Goal: Learn about a topic

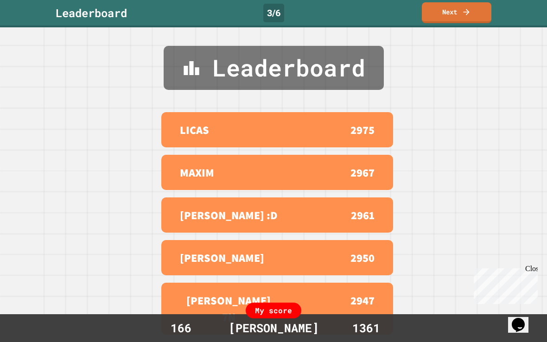
click at [452, 14] on link "Next" at bounding box center [457, 12] width 70 height 21
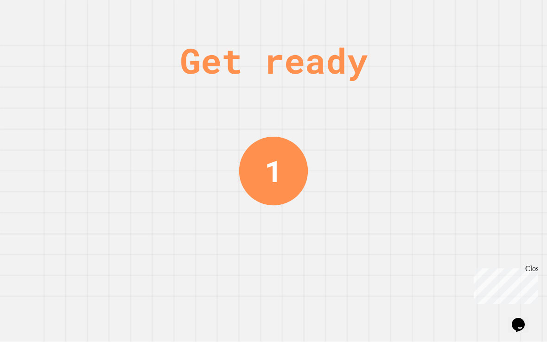
click at [530, 269] on div "Close" at bounding box center [531, 271] width 12 height 12
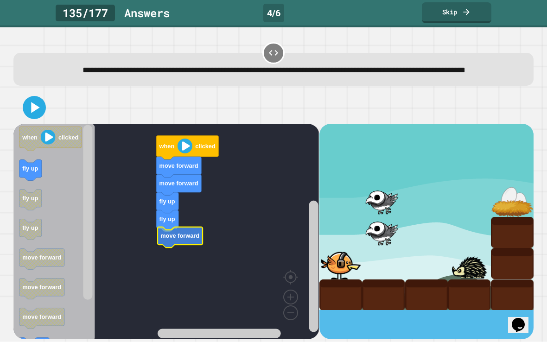
click at [195, 249] on icon "Blockly Workspace" at bounding box center [179, 238] width 45 height 21
click at [175, 262] on rect "Blockly Workspace" at bounding box center [165, 232] width 305 height 217
click at [261, 203] on rect "Blockly Workspace" at bounding box center [165, 232] width 305 height 217
click at [289, 119] on div at bounding box center [273, 107] width 520 height 32
click at [21, 124] on div at bounding box center [273, 107] width 520 height 32
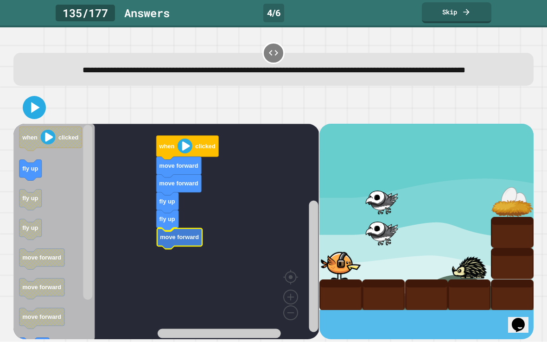
click at [39, 117] on icon at bounding box center [34, 107] width 19 height 19
click at [45, 296] on icon "Blockly Workspace" at bounding box center [41, 288] width 45 height 21
click at [76, 214] on icon "Blockly Workspace" at bounding box center [53, 232] width 81 height 217
click at [71, 222] on icon "Blockly Workspace" at bounding box center [53, 232] width 81 height 217
click at [277, 50] on icon at bounding box center [273, 52] width 11 height 11
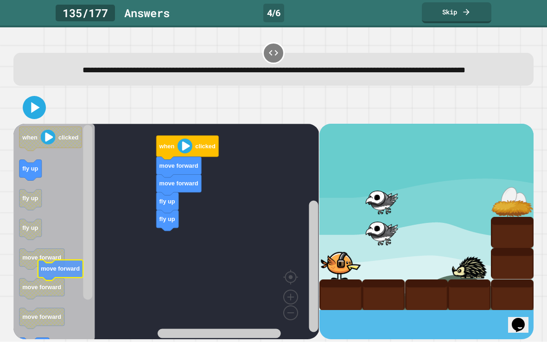
click at [277, 49] on icon at bounding box center [273, 52] width 11 height 11
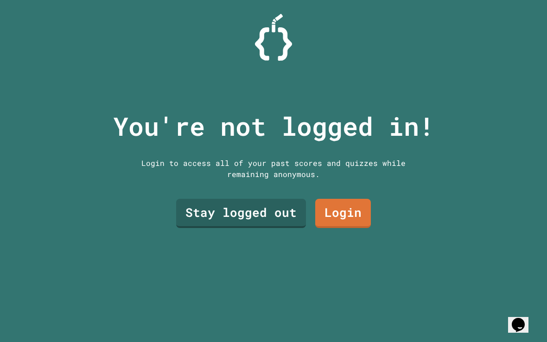
click at [262, 220] on link "Stay logged out" at bounding box center [241, 213] width 130 height 29
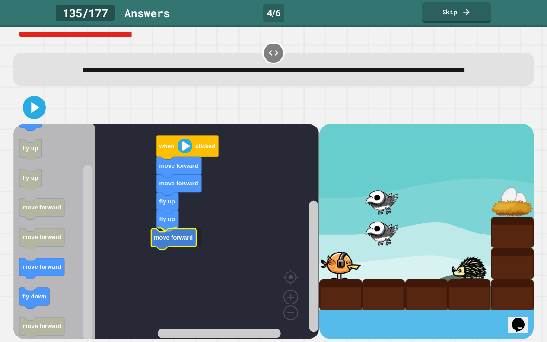
click at [172, 249] on icon "Blockly Workspace" at bounding box center [179, 238] width 45 height 21
click at [52, 270] on text "move forward" at bounding box center [42, 266] width 39 height 7
click at [46, 279] on icon "Blockly Workspace" at bounding box center [41, 268] width 45 height 21
click at [38, 309] on icon "Blockly Workspace" at bounding box center [34, 298] width 30 height 21
click at [36, 309] on icon "Blockly Workspace" at bounding box center [34, 298] width 30 height 21
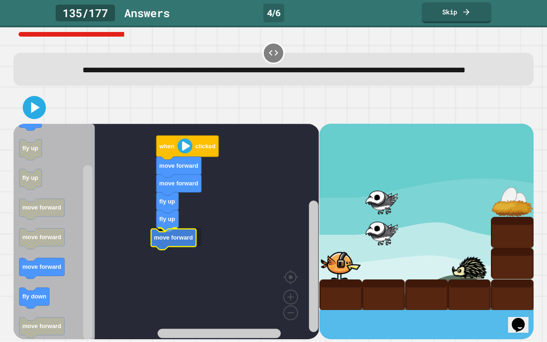
click at [35, 309] on icon "Blockly Workspace" at bounding box center [34, 298] width 30 height 21
click at [40, 300] on icon "Blockly Workspace" at bounding box center [53, 232] width 81 height 217
click at [464, 13] on icon at bounding box center [466, 11] width 9 height 9
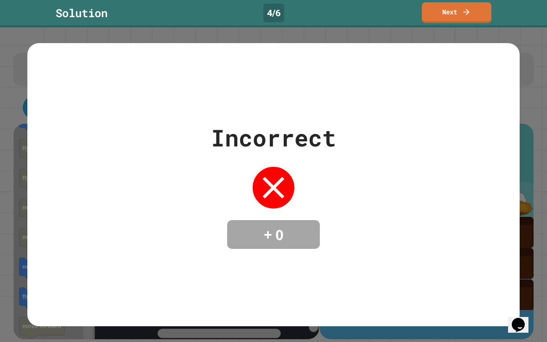
click at [470, 14] on icon at bounding box center [466, 11] width 9 height 9
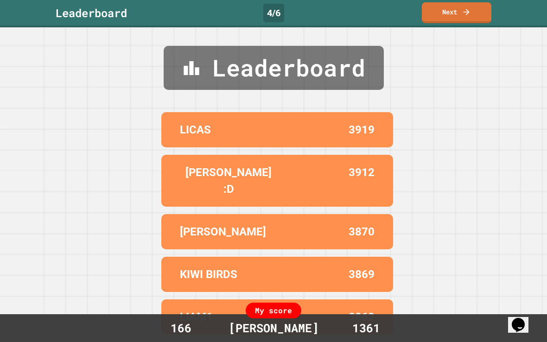
click at [460, 10] on link "Next" at bounding box center [457, 12] width 70 height 21
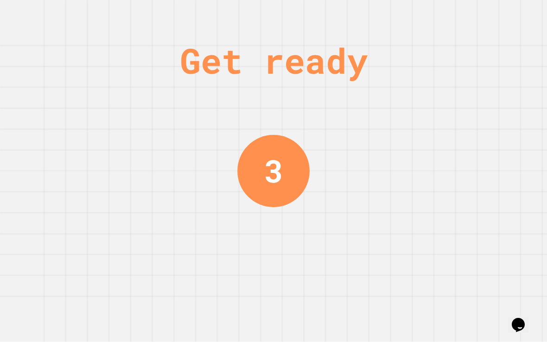
click at [385, 192] on div "Get ready 3" at bounding box center [273, 171] width 547 height 342
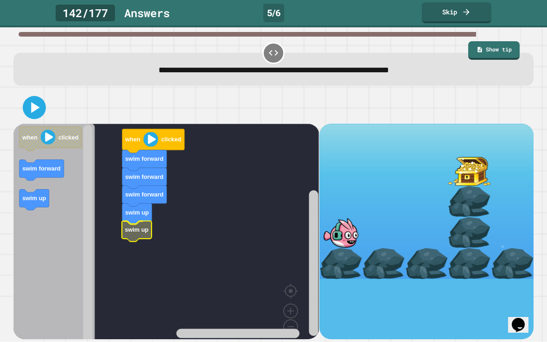
click at [152, 241] on rect "Blockly Workspace" at bounding box center [165, 239] width 305 height 231
click at [39, 233] on icon "Blockly Workspace" at bounding box center [53, 239] width 81 height 231
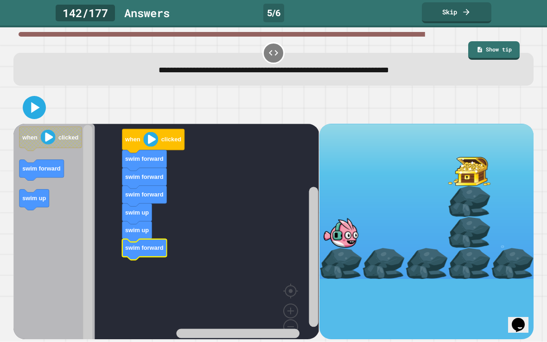
click at [38, 110] on icon at bounding box center [36, 107] width 8 height 11
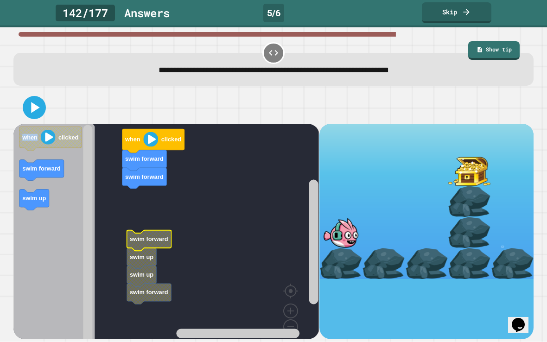
click at [208, 198] on rect "Blockly Workspace" at bounding box center [165, 239] width 305 height 231
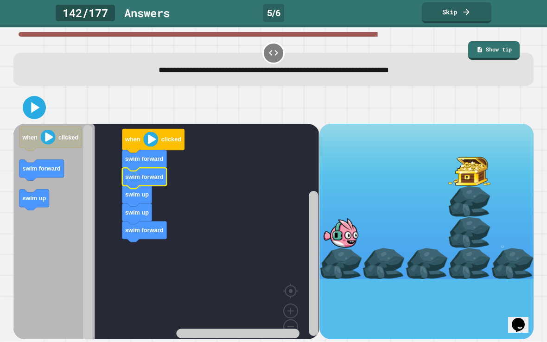
click at [34, 111] on icon at bounding box center [36, 107] width 8 height 11
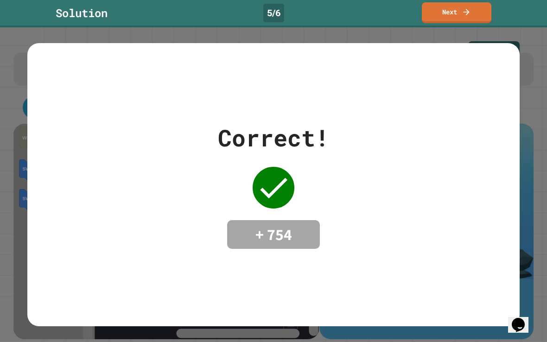
click at [446, 16] on link "Next" at bounding box center [457, 12] width 70 height 21
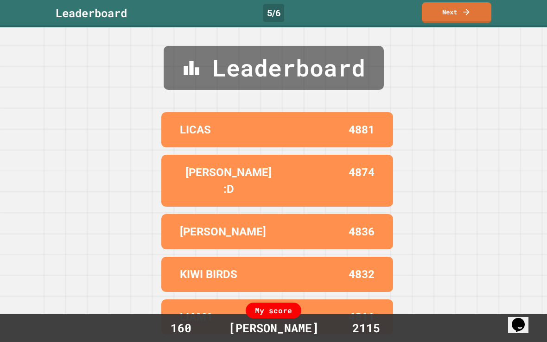
click at [451, 14] on link "Next" at bounding box center [457, 12] width 70 height 21
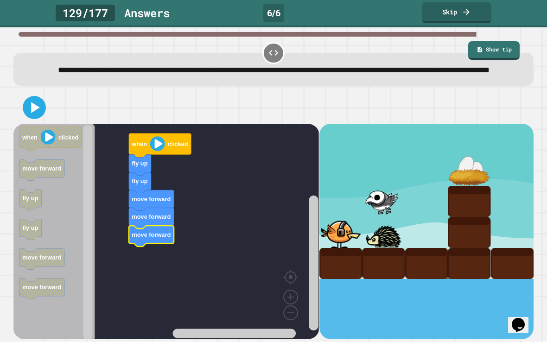
click at [25, 117] on icon at bounding box center [34, 107] width 19 height 19
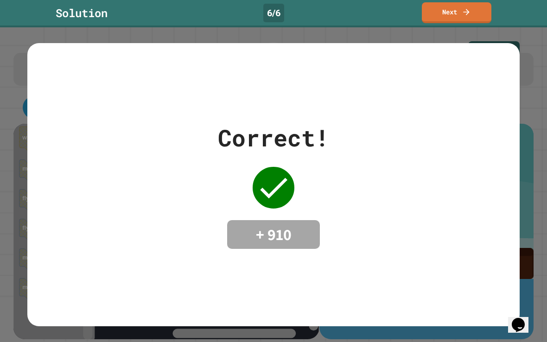
click at [451, 16] on link "Next" at bounding box center [457, 12] width 70 height 21
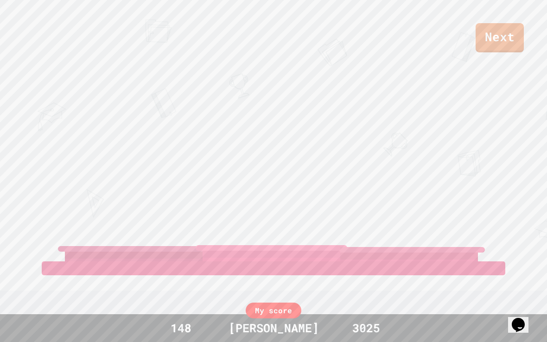
click at [477, 34] on link "Next" at bounding box center [500, 37] width 48 height 29
